Goal: Find specific fact: Find specific fact

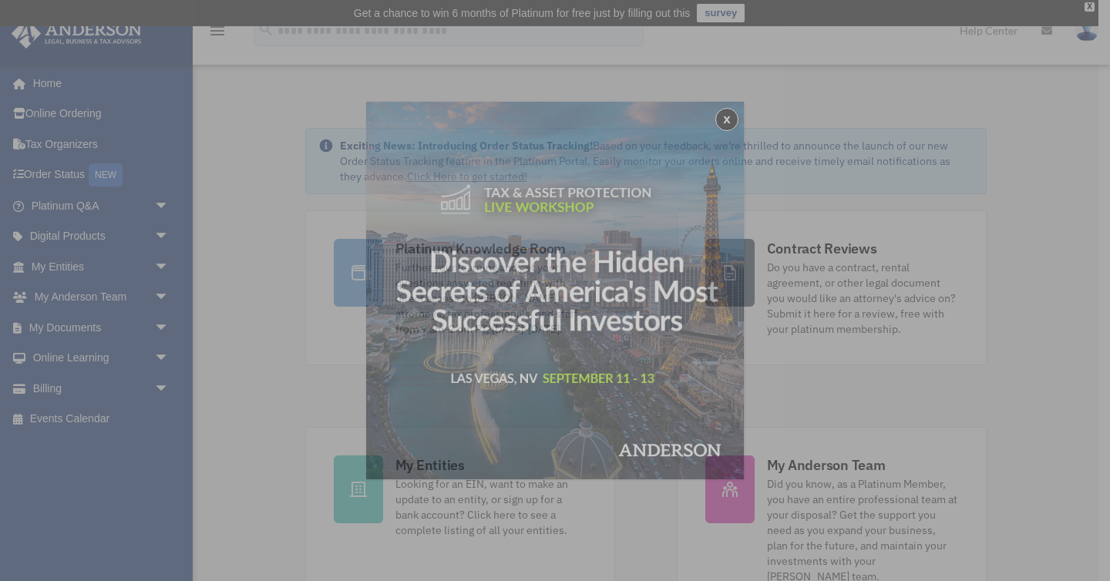
click at [55, 263] on div "x" at bounding box center [555, 290] width 1110 height 581
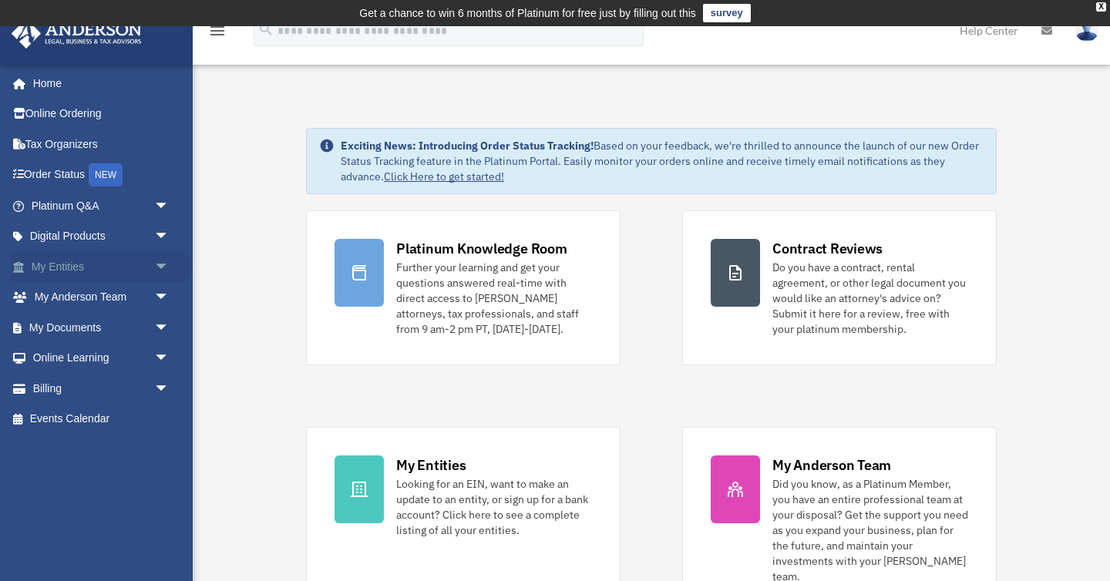
click at [49, 266] on link "My Entities arrow_drop_down" at bounding box center [102, 266] width 182 height 31
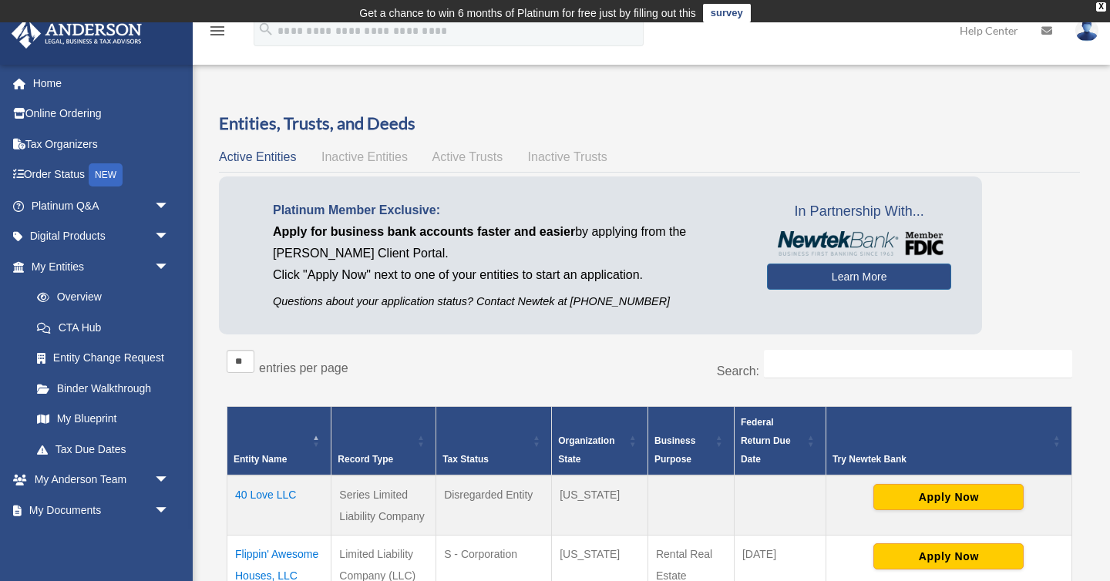
click at [331, 434] on th "Record Type" at bounding box center [383, 441] width 105 height 69
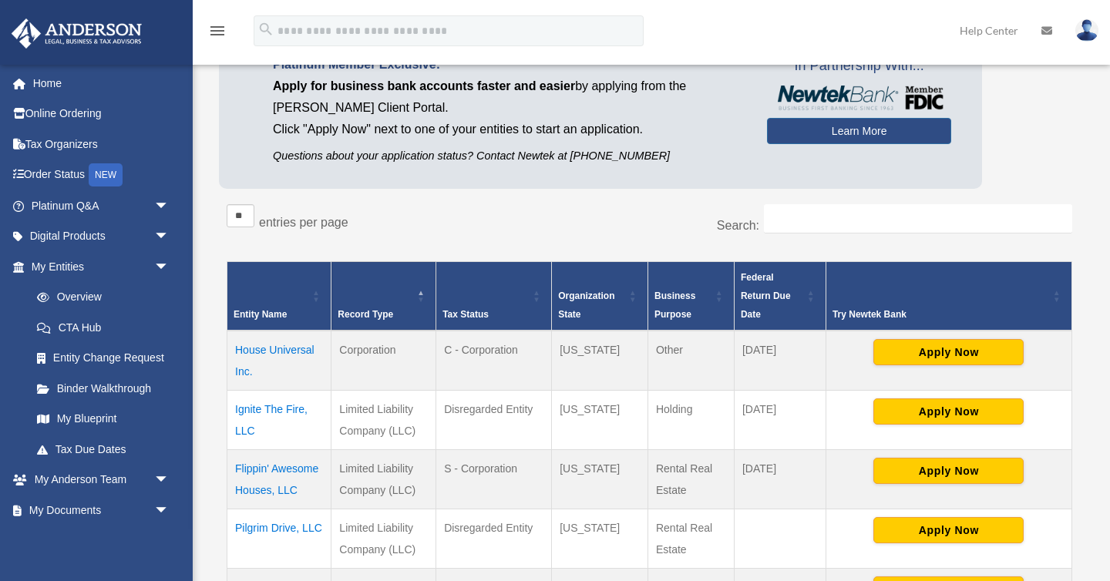
scroll to position [151, 0]
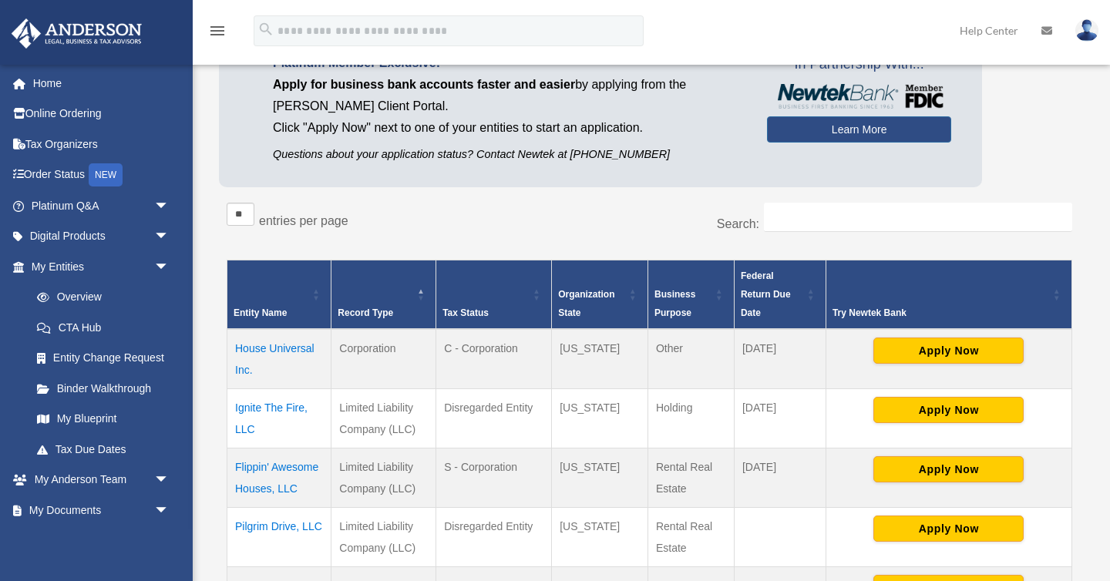
click at [269, 470] on td "Flippin' Awesome Houses, LLC" at bounding box center [279, 477] width 104 height 59
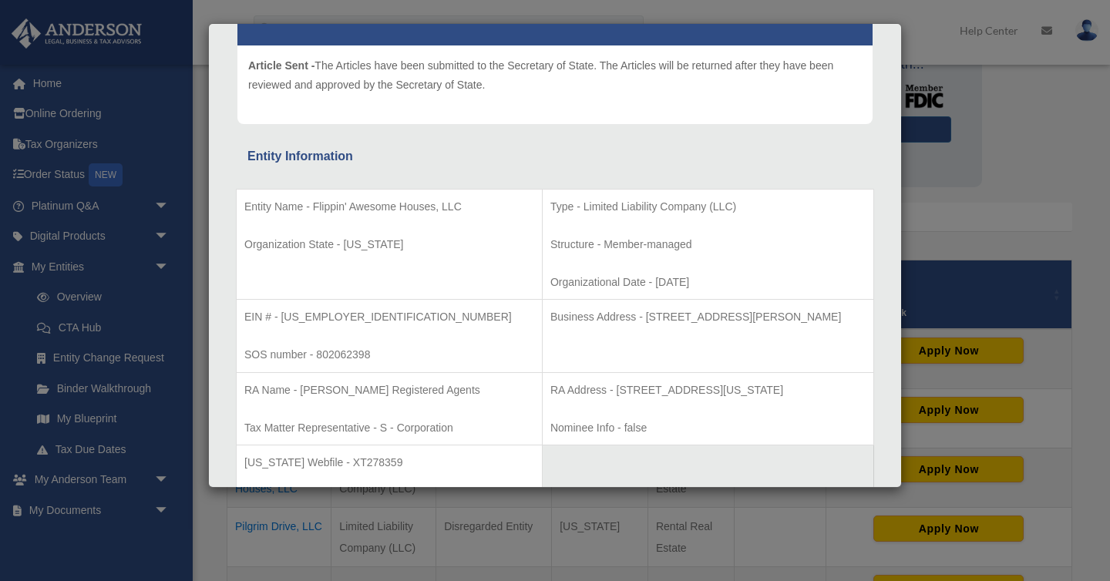
scroll to position [234, 0]
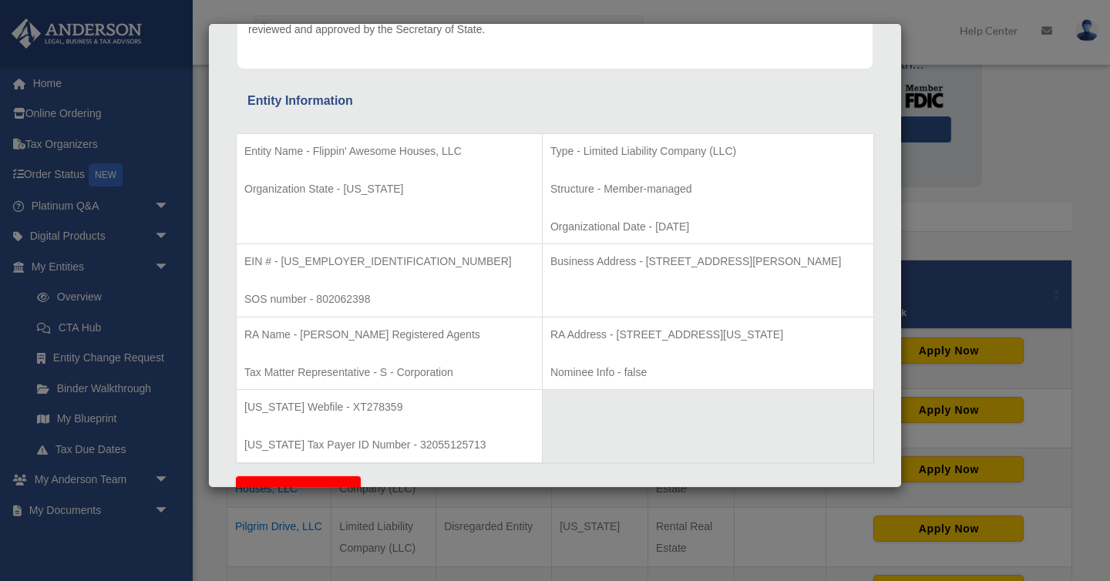
drag, startPoint x: 594, startPoint y: 261, endPoint x: 820, endPoint y: 277, distance: 226.5
click at [820, 277] on td "Business Address - [STREET_ADDRESS][PERSON_NAME]" at bounding box center [707, 280] width 331 height 73
copy p "[STREET_ADDRESS][PERSON_NAME]"
